Goal: Information Seeking & Learning: Learn about a topic

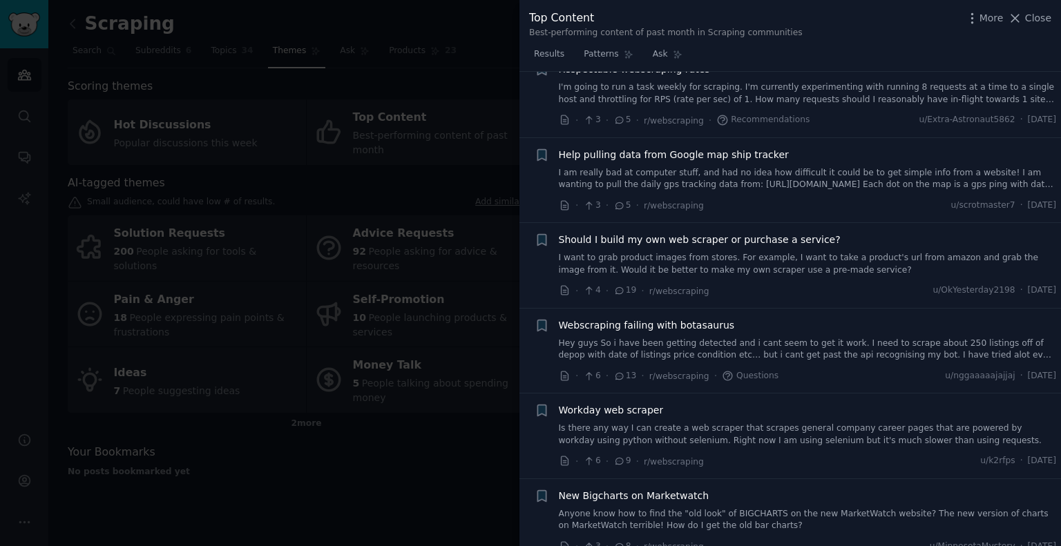
scroll to position [5572, 0]
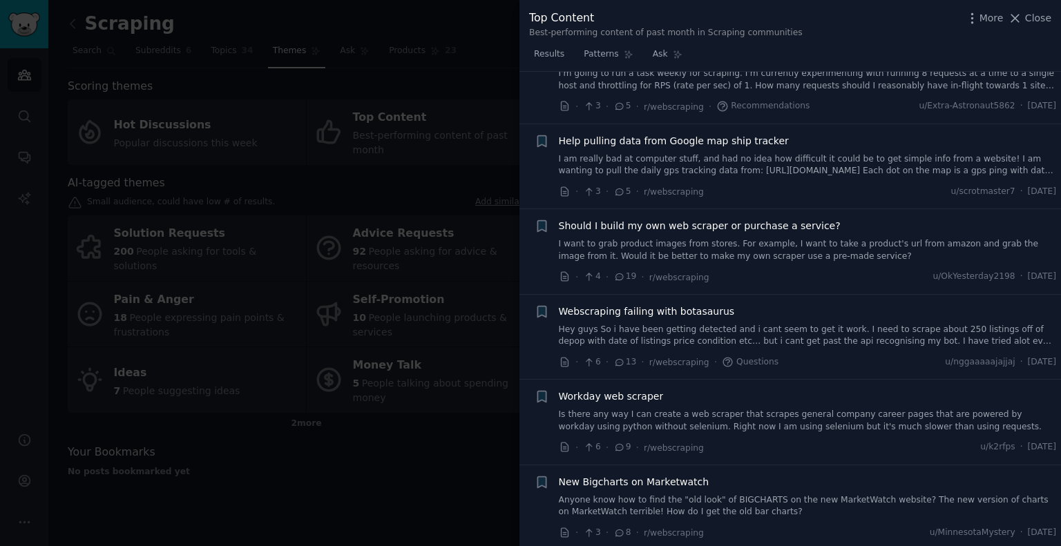
click at [683, 305] on span "Webscraping failing with botasaurus" at bounding box center [647, 312] width 176 height 15
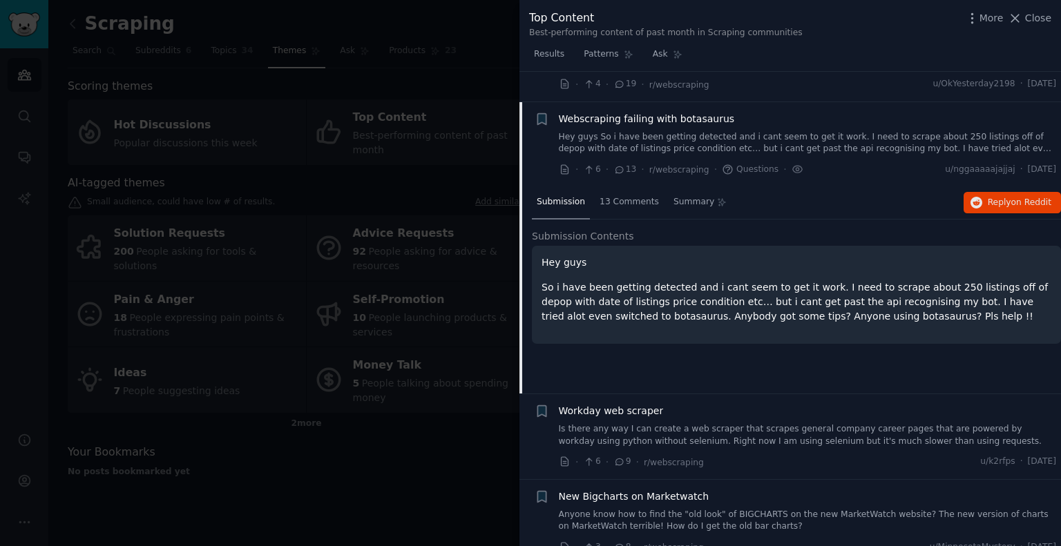
scroll to position [5448, 0]
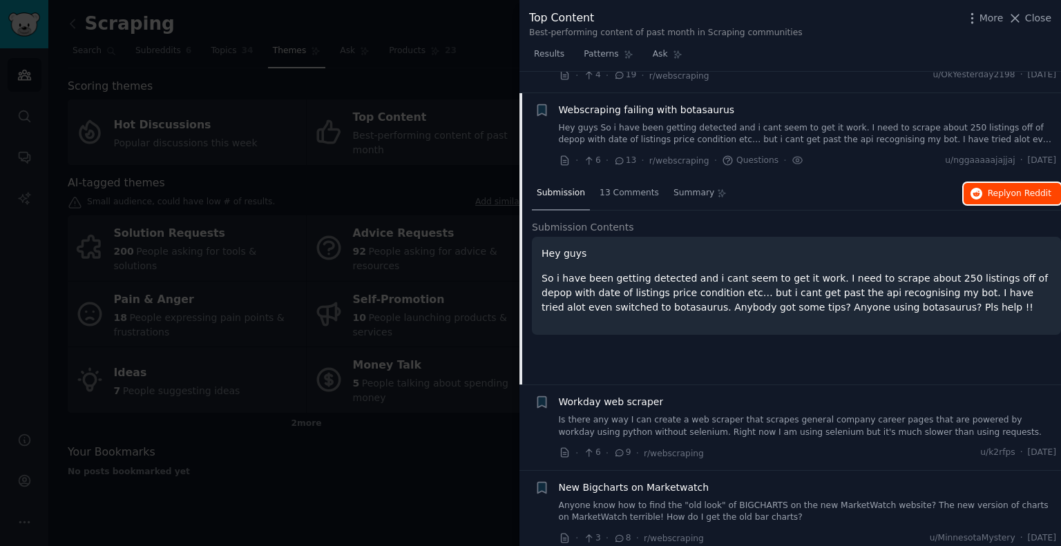
click at [999, 188] on span "Reply on Reddit" at bounding box center [1020, 194] width 64 height 12
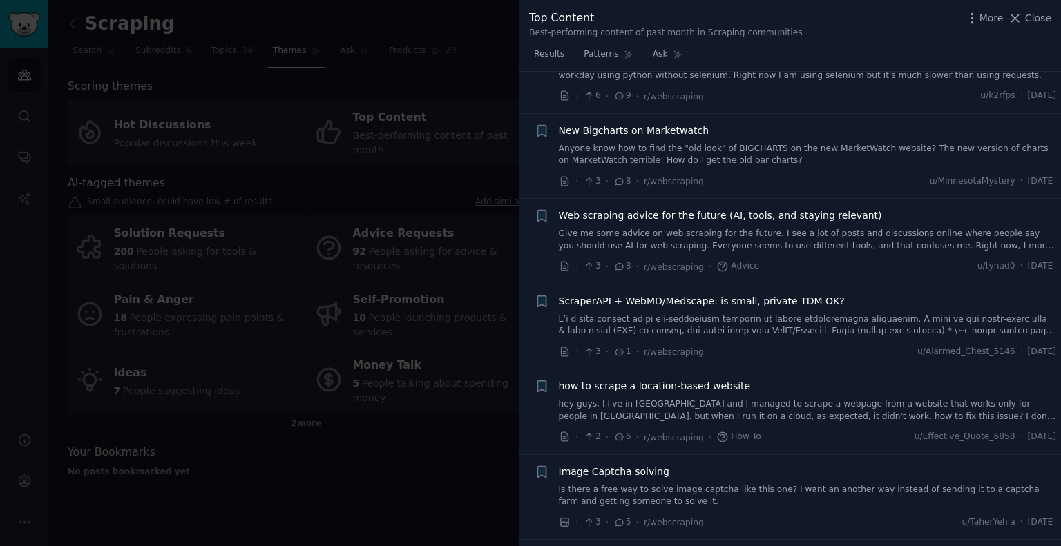
scroll to position [5806, 0]
click at [794, 208] on span "Web scraping advice for the future (AI, tools, and staying relevant)" at bounding box center [720, 215] width 323 height 15
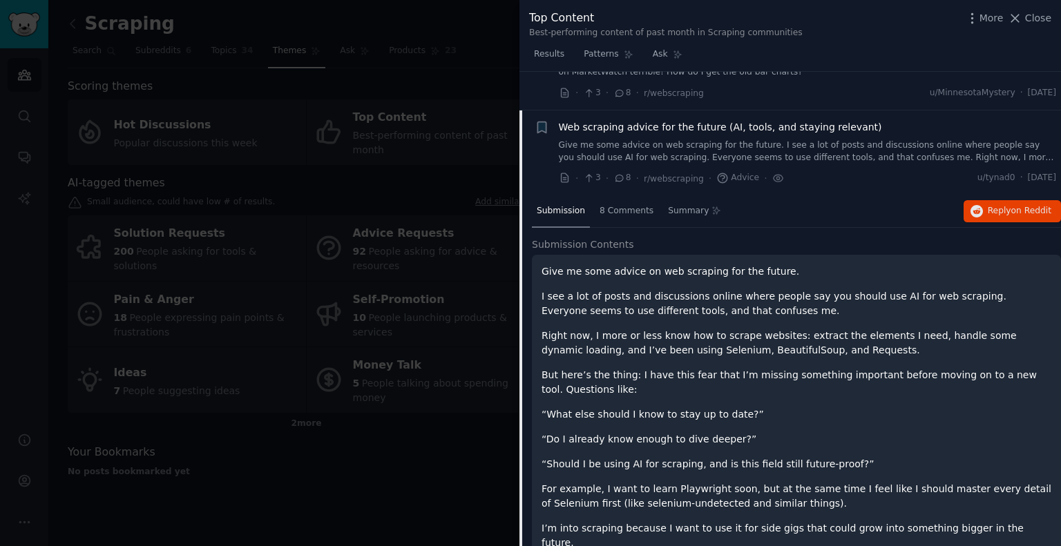
scroll to position [5703, 0]
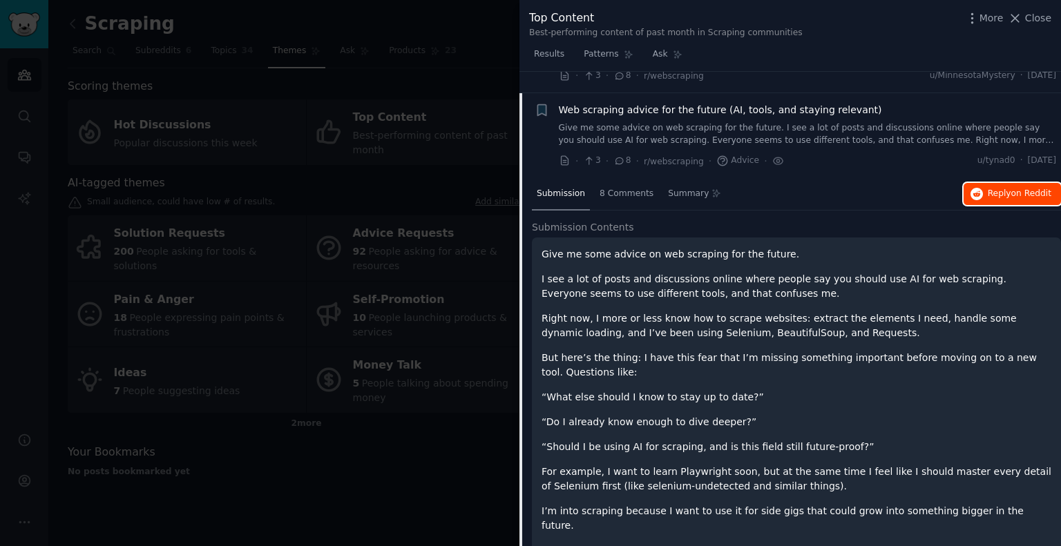
click at [996, 188] on span "Reply on Reddit" at bounding box center [1020, 194] width 64 height 12
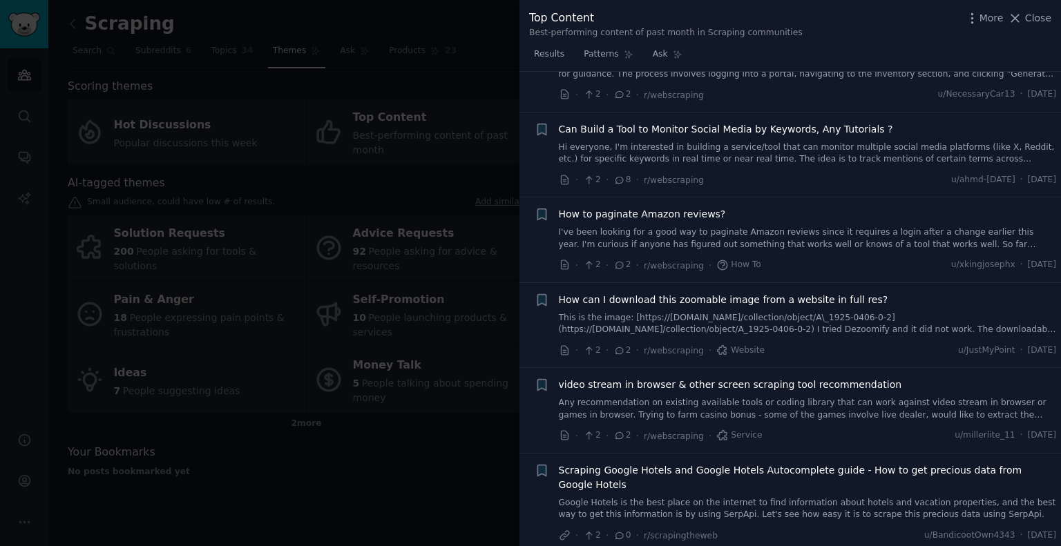
scroll to position [8365, 0]
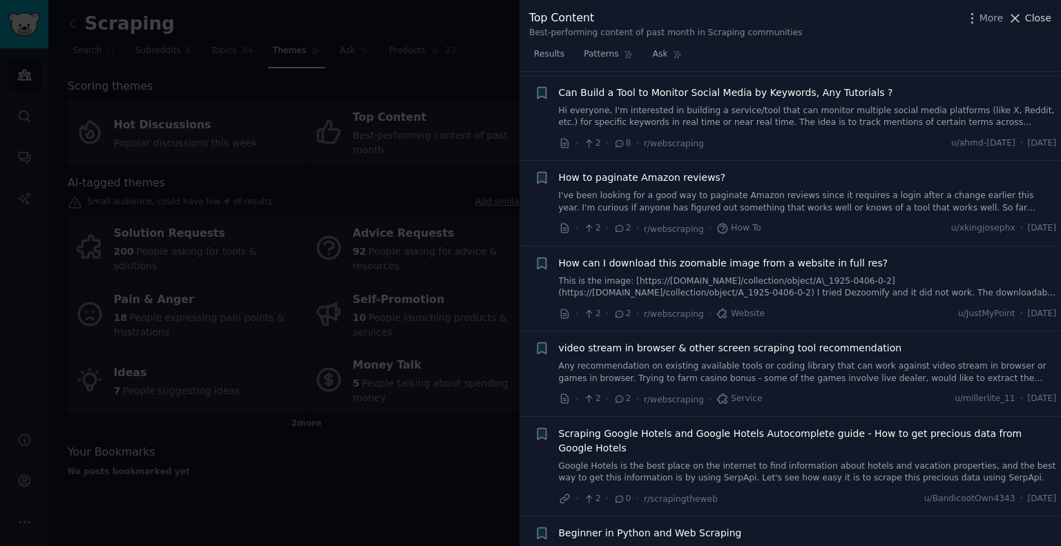
click at [1042, 17] on span "Close" at bounding box center [1038, 18] width 26 height 15
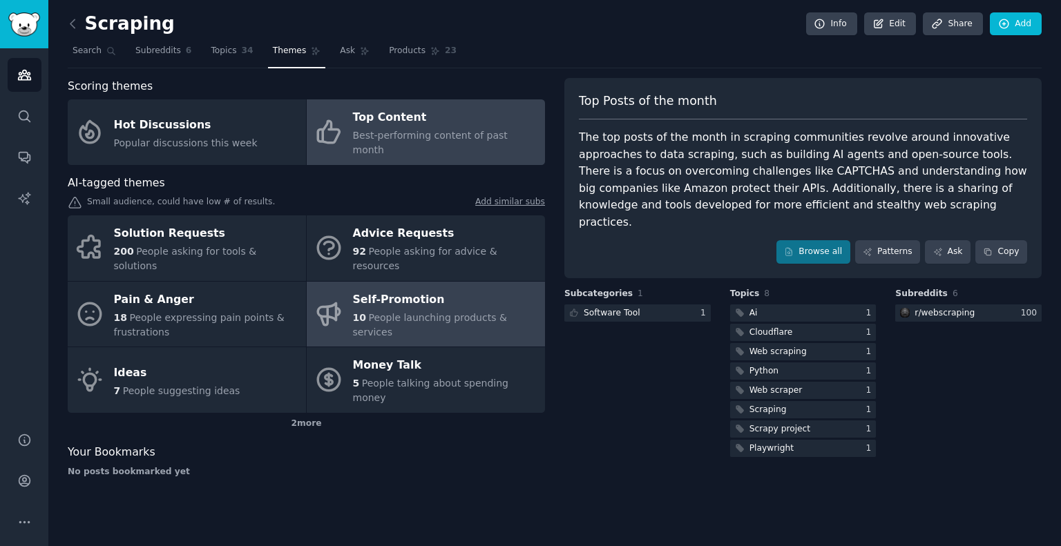
click at [466, 312] on span "People launching products & services" at bounding box center [430, 325] width 154 height 26
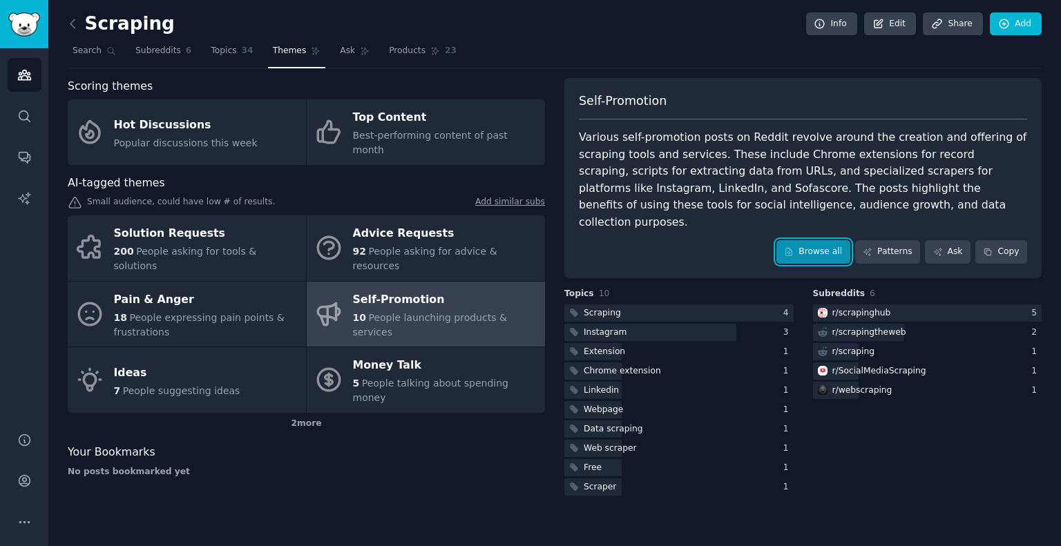
click at [815, 240] on link "Browse all" at bounding box center [813, 251] width 74 height 23
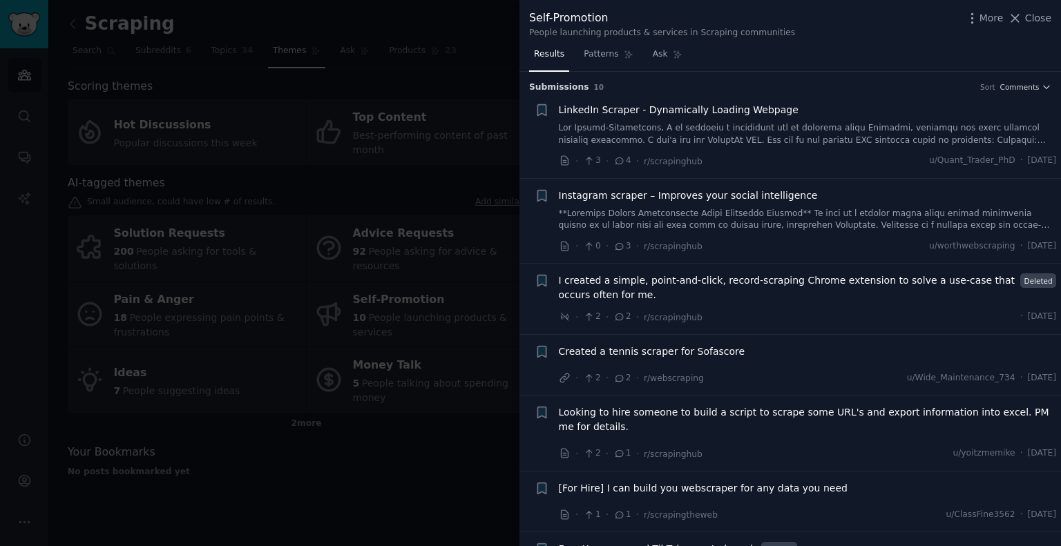
click at [707, 107] on span "LinkedIn Scraper - Dynamically Loading Webpage" at bounding box center [679, 110] width 240 height 15
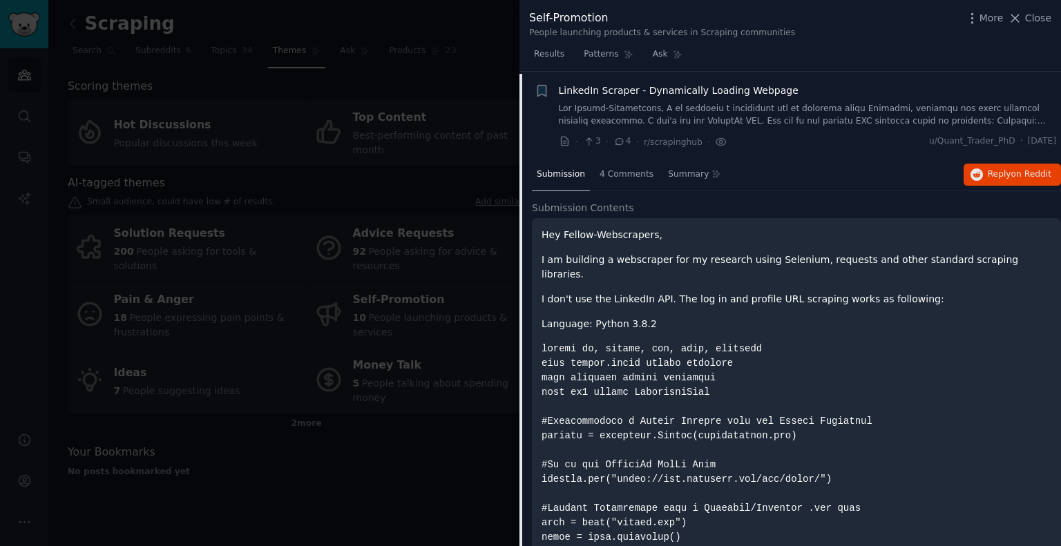
scroll to position [21, 0]
click at [1000, 170] on span "Reply on Reddit" at bounding box center [1020, 172] width 64 height 12
